Goal: Task Accomplishment & Management: Use online tool/utility

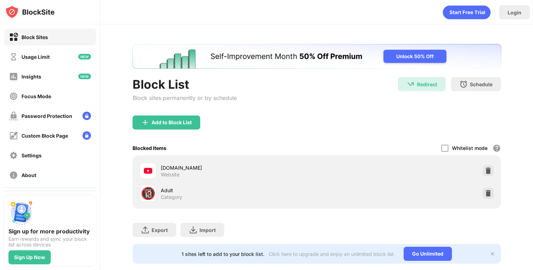
click at [494, 172] on div "[DOMAIN_NAME] Website" at bounding box center [317, 171] width 360 height 23
click at [486, 170] on img at bounding box center [488, 170] width 7 height 7
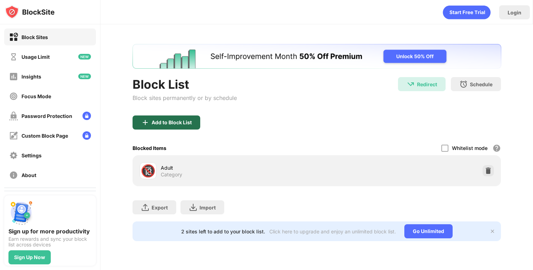
click at [161, 120] on div "Add to Block List" at bounding box center [172, 123] width 40 height 6
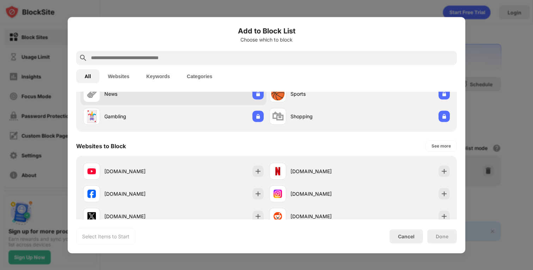
scroll to position [111, 0]
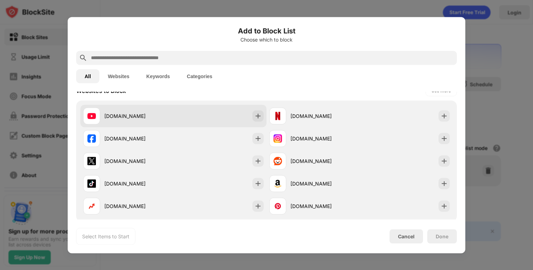
click at [213, 115] on div "[DOMAIN_NAME]" at bounding box center [173, 116] width 186 height 23
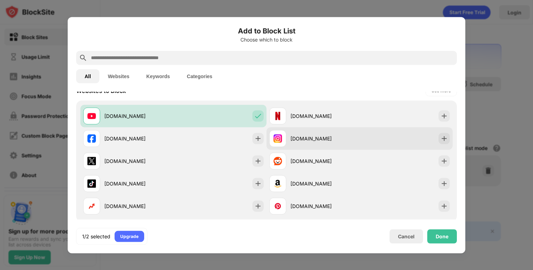
click at [330, 141] on div "[DOMAIN_NAME]" at bounding box center [324, 138] width 69 height 7
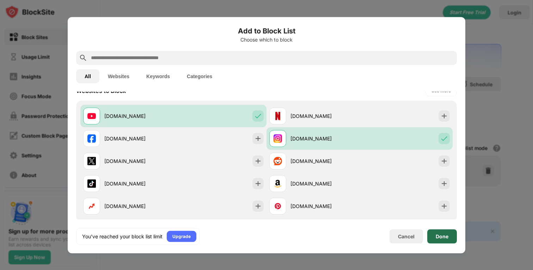
click at [434, 234] on div "Done" at bounding box center [442, 236] width 30 height 14
